Goal: Leave review/rating

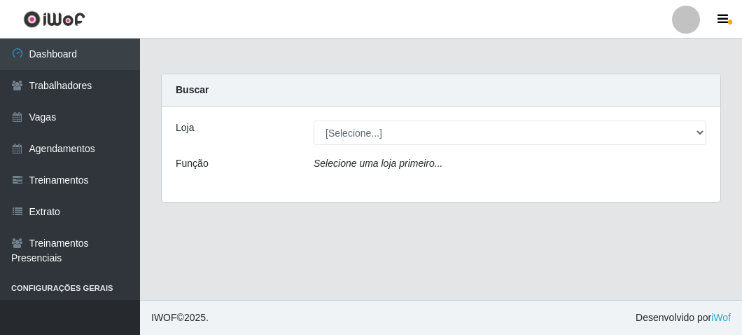
click at [357, 129] on select "[Selecione...] FrigoMaster" at bounding box center [510, 132] width 393 height 24
select select "392"
click at [314, 120] on select "[Selecione...] FrigoMaster" at bounding box center [510, 132] width 393 height 24
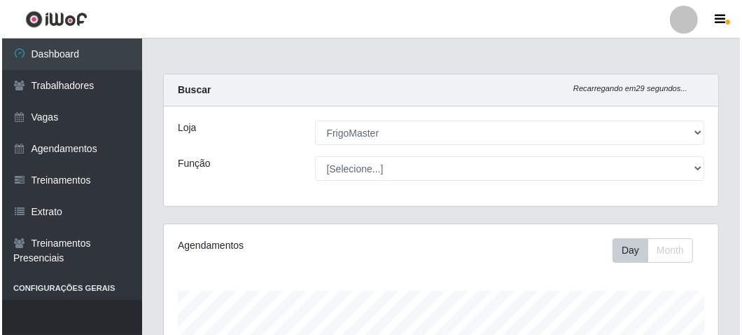
scroll to position [459, 0]
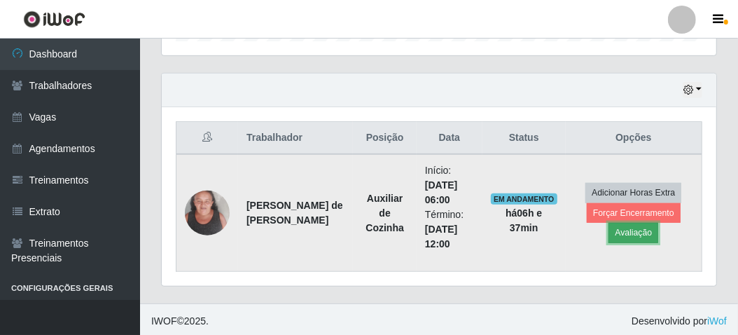
click at [619, 231] on button "Avaliação" at bounding box center [633, 233] width 50 height 20
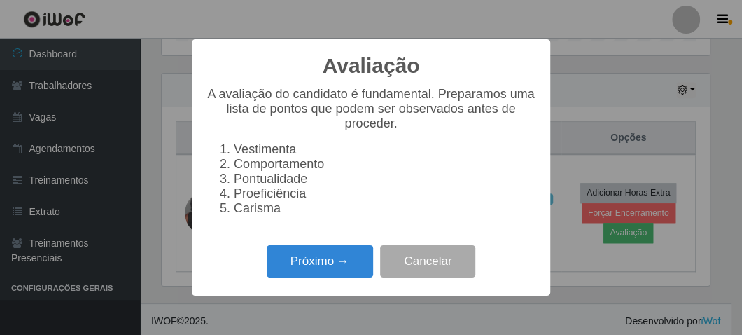
scroll to position [290, 548]
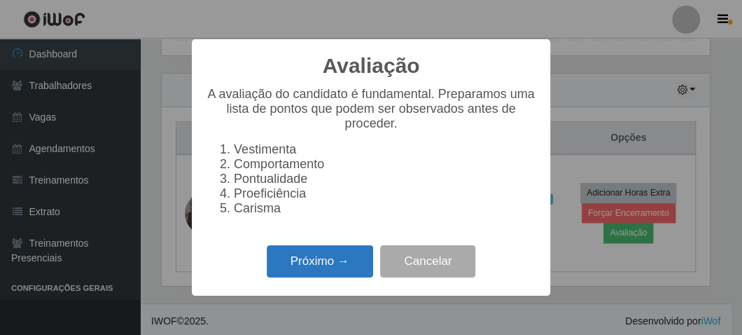
click at [321, 272] on button "Próximo →" at bounding box center [320, 261] width 106 height 33
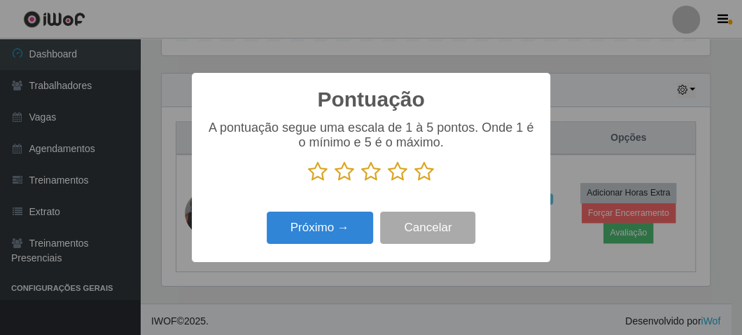
click at [424, 176] on icon at bounding box center [424, 171] width 20 height 21
click at [414, 182] on input "radio" at bounding box center [414, 182] width 0 height 0
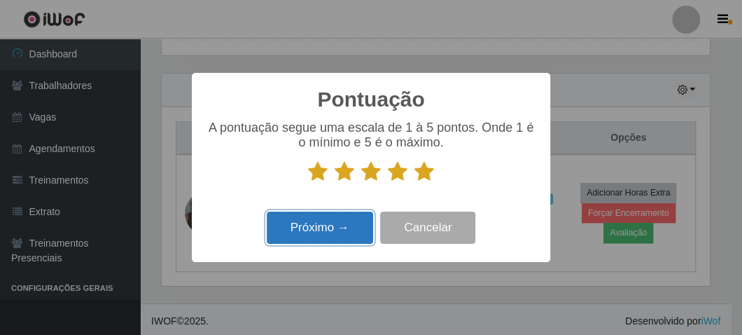
click at [317, 236] on button "Próximo →" at bounding box center [320, 227] width 106 height 33
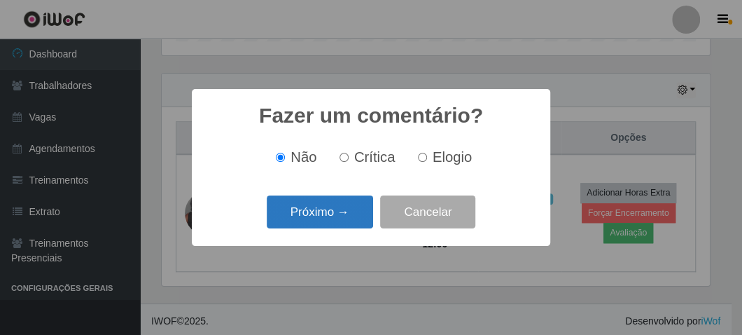
click at [312, 208] on button "Próximo →" at bounding box center [320, 211] width 106 height 33
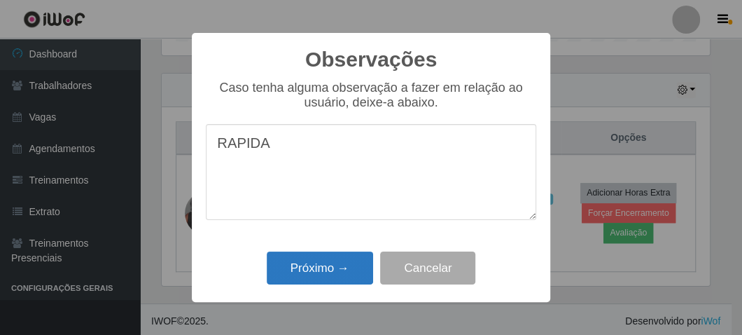
type textarea "RAPIDA"
click at [348, 274] on button "Próximo →" at bounding box center [320, 267] width 106 height 33
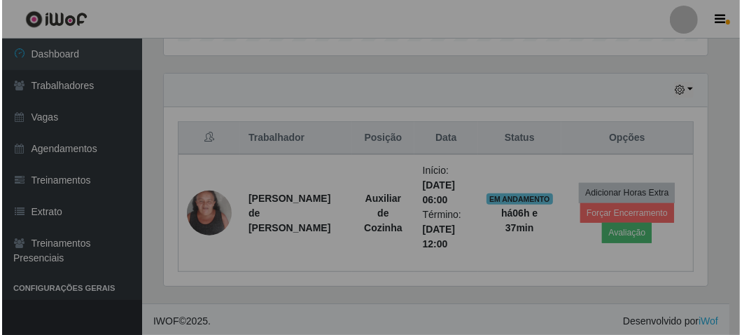
scroll to position [290, 554]
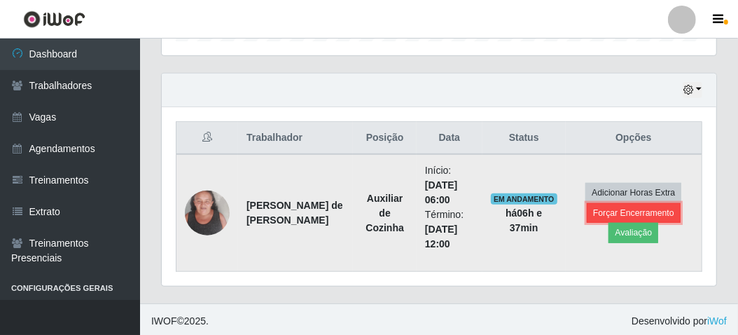
click at [610, 204] on button "Forçar Encerramento" at bounding box center [634, 213] width 94 height 20
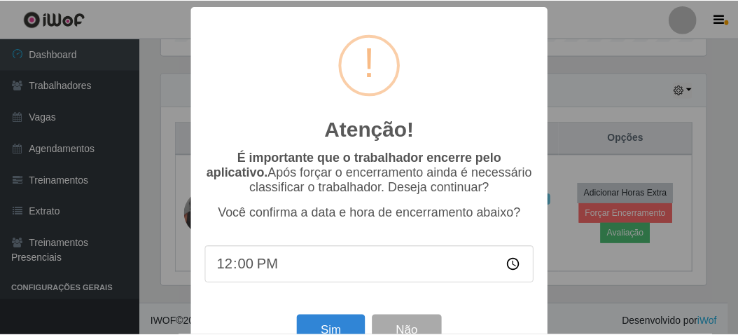
scroll to position [290, 548]
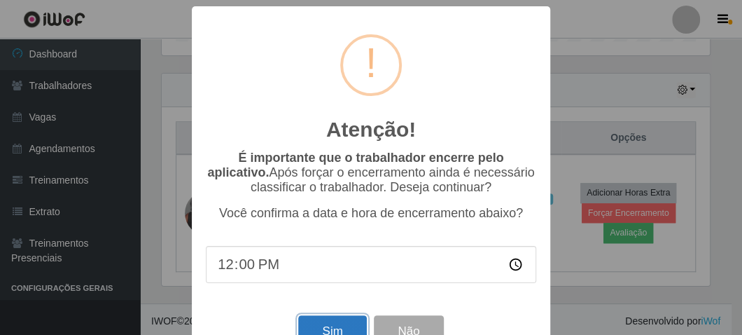
click at [307, 323] on button "Sim" at bounding box center [332, 331] width 68 height 33
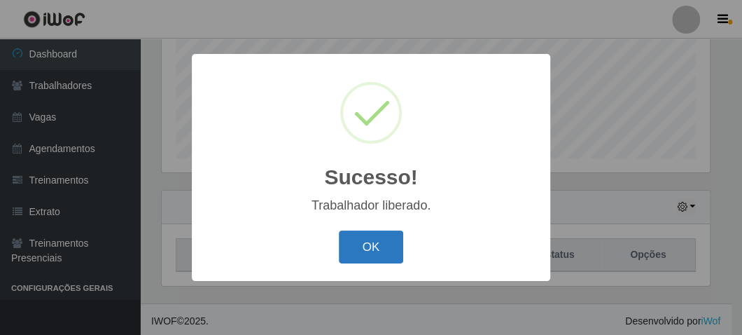
click at [370, 248] on button "OK" at bounding box center [371, 246] width 65 height 33
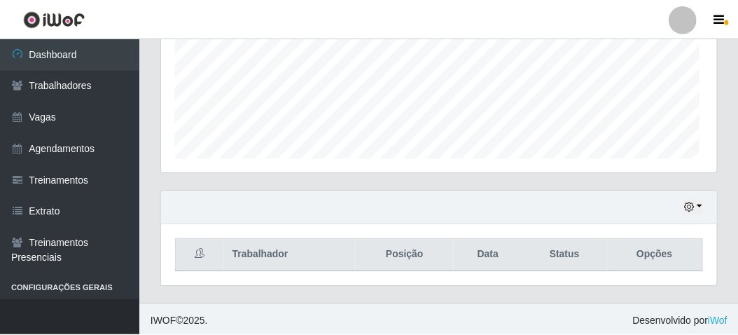
scroll to position [290, 554]
